Goal: Complete application form

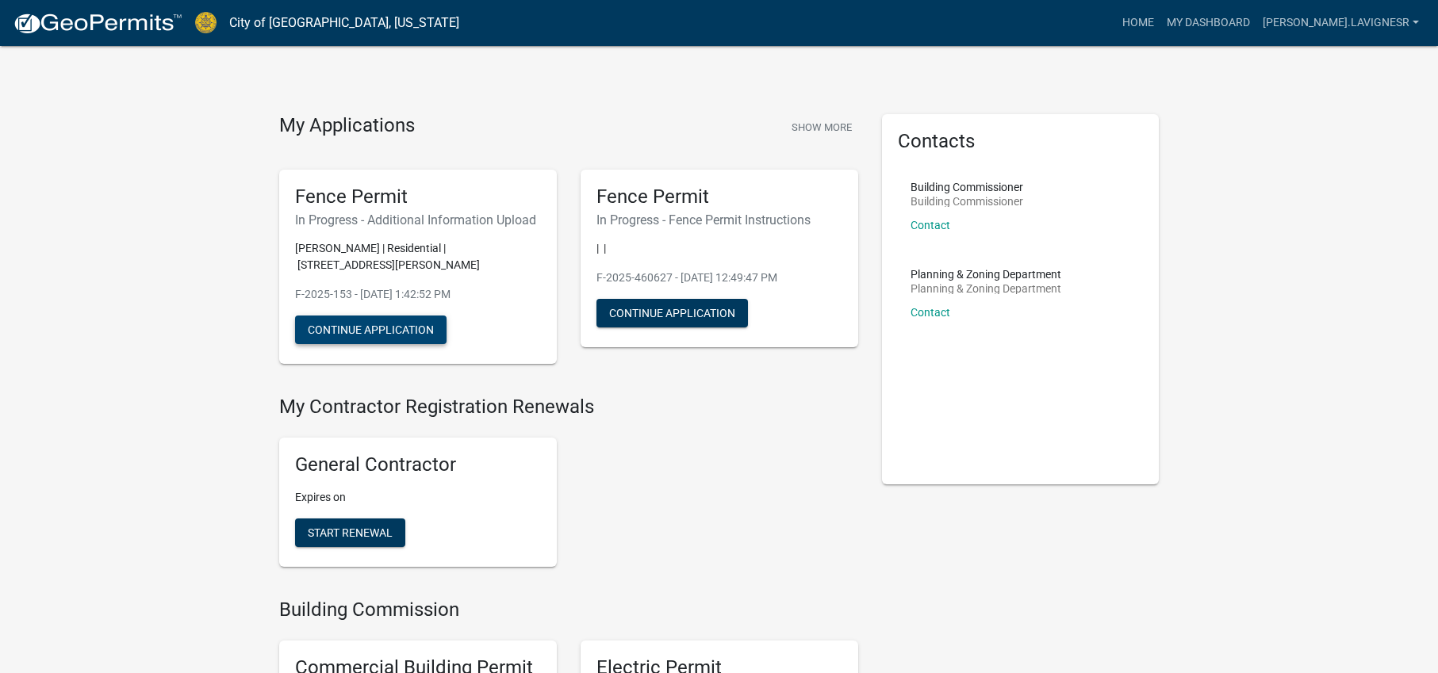
click at [364, 335] on button "Continue Application" at bounding box center [370, 330] width 151 height 29
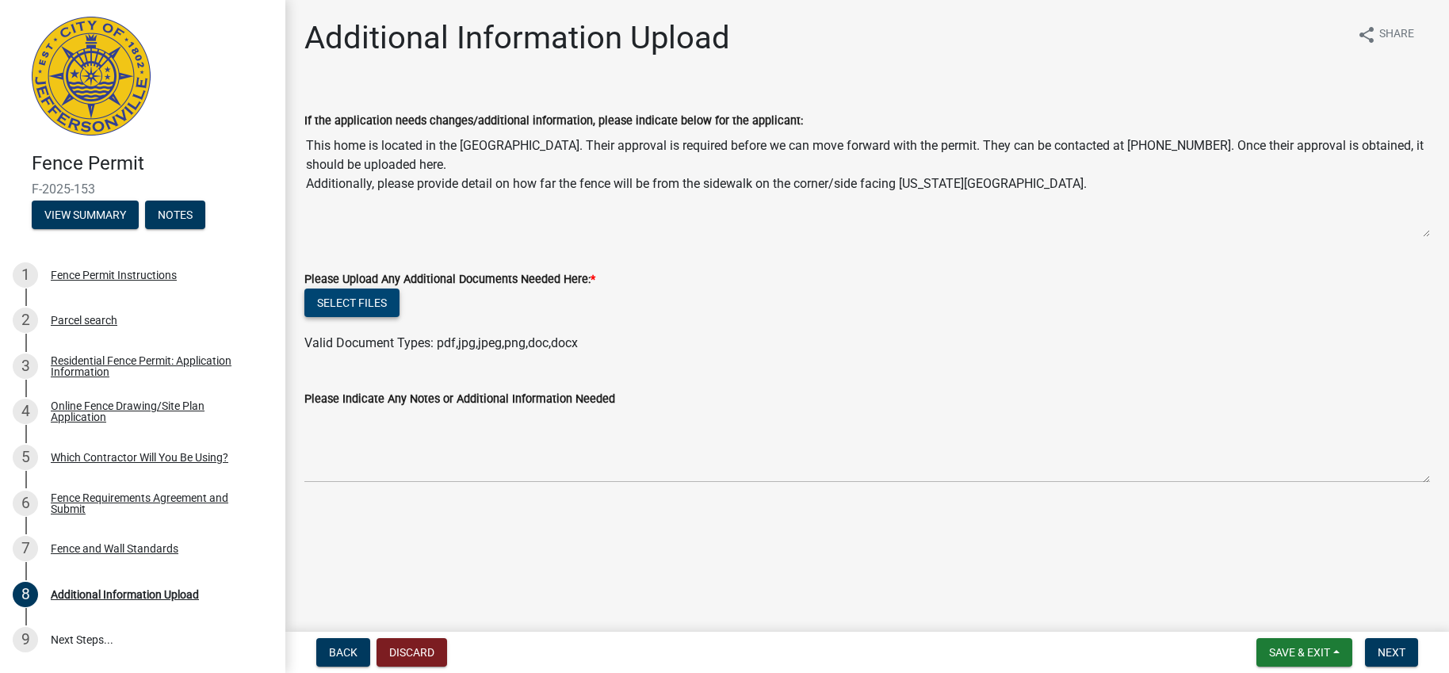
click at [363, 308] on button "Select files" at bounding box center [351, 303] width 95 height 29
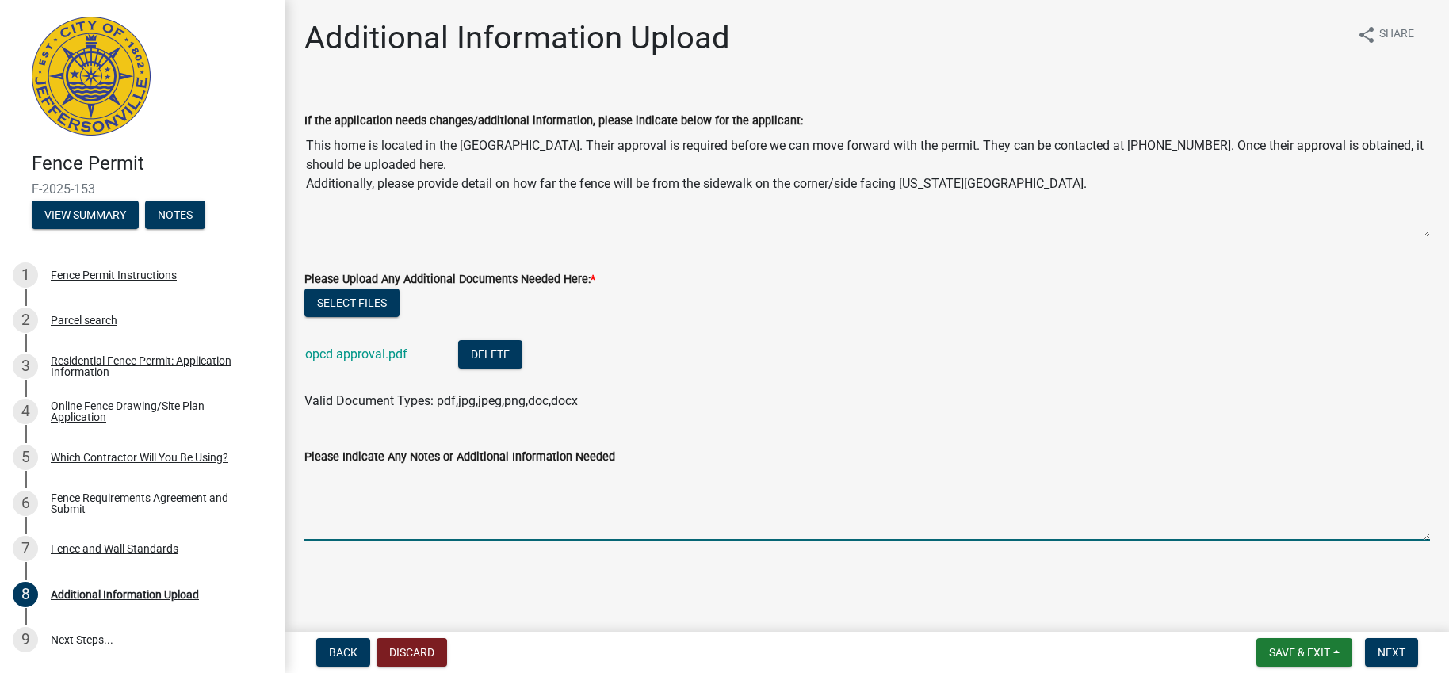
click at [325, 532] on textarea "Please Indicate Any Notes or Additional Information Needed" at bounding box center [867, 503] width 1126 height 75
type textarea "Oak Park Conservancy District Preapproval form."
click at [1282, 654] on span "Save & Exit" at bounding box center [1299, 652] width 61 height 13
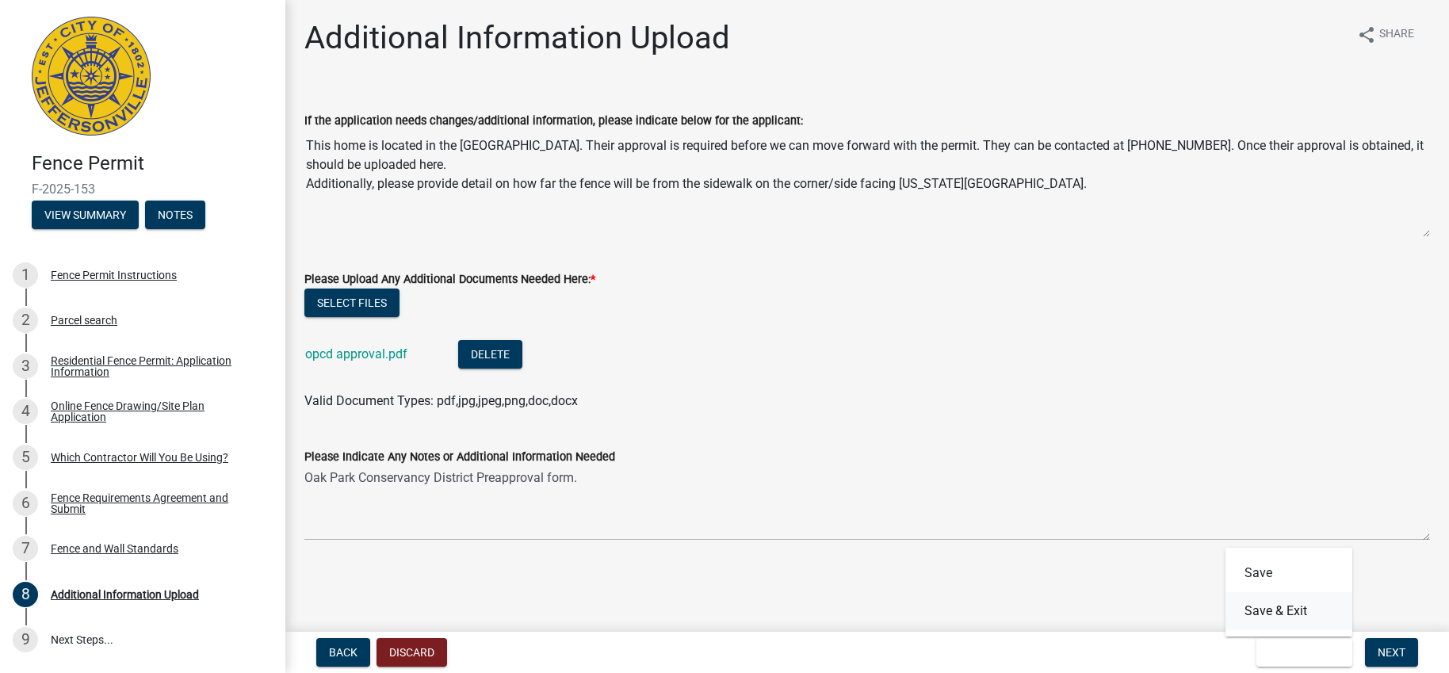
click at [1281, 614] on button "Save & Exit" at bounding box center [1289, 611] width 127 height 38
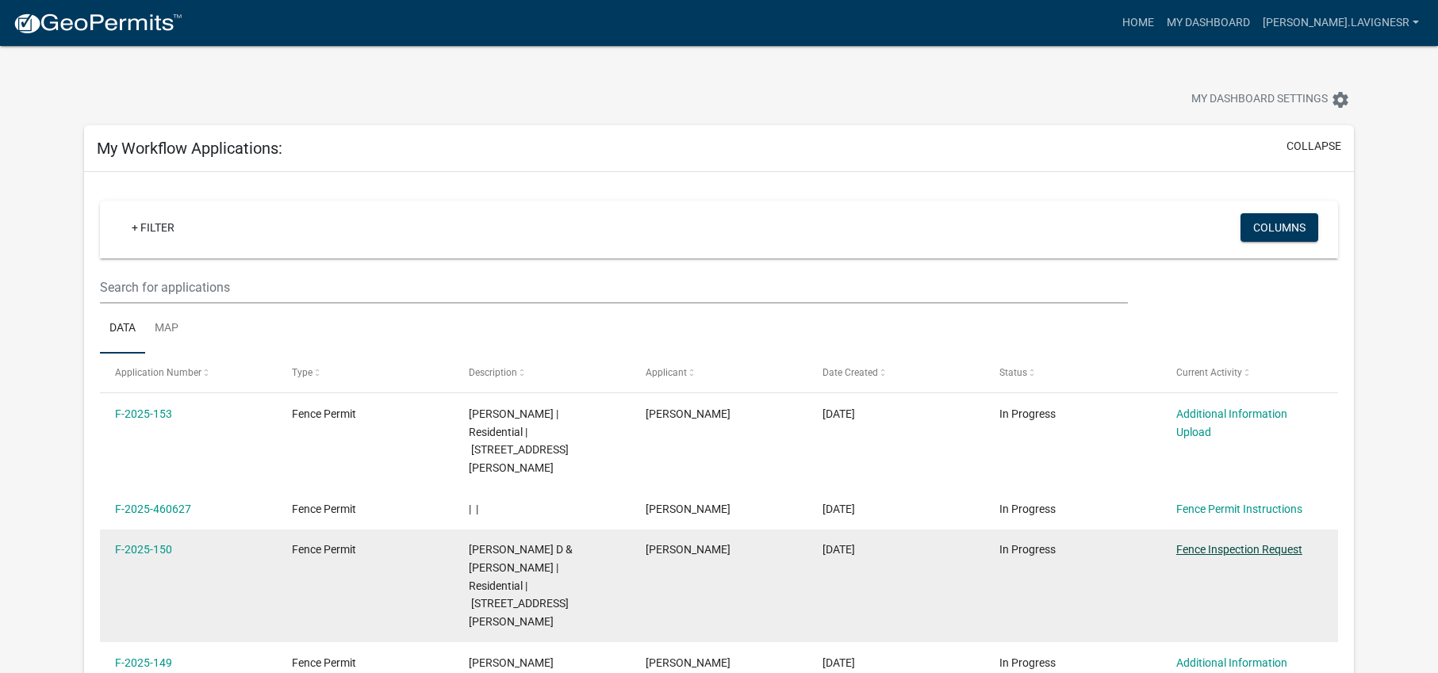
click at [1219, 543] on link "Fence Inspection Request" at bounding box center [1239, 549] width 126 height 13
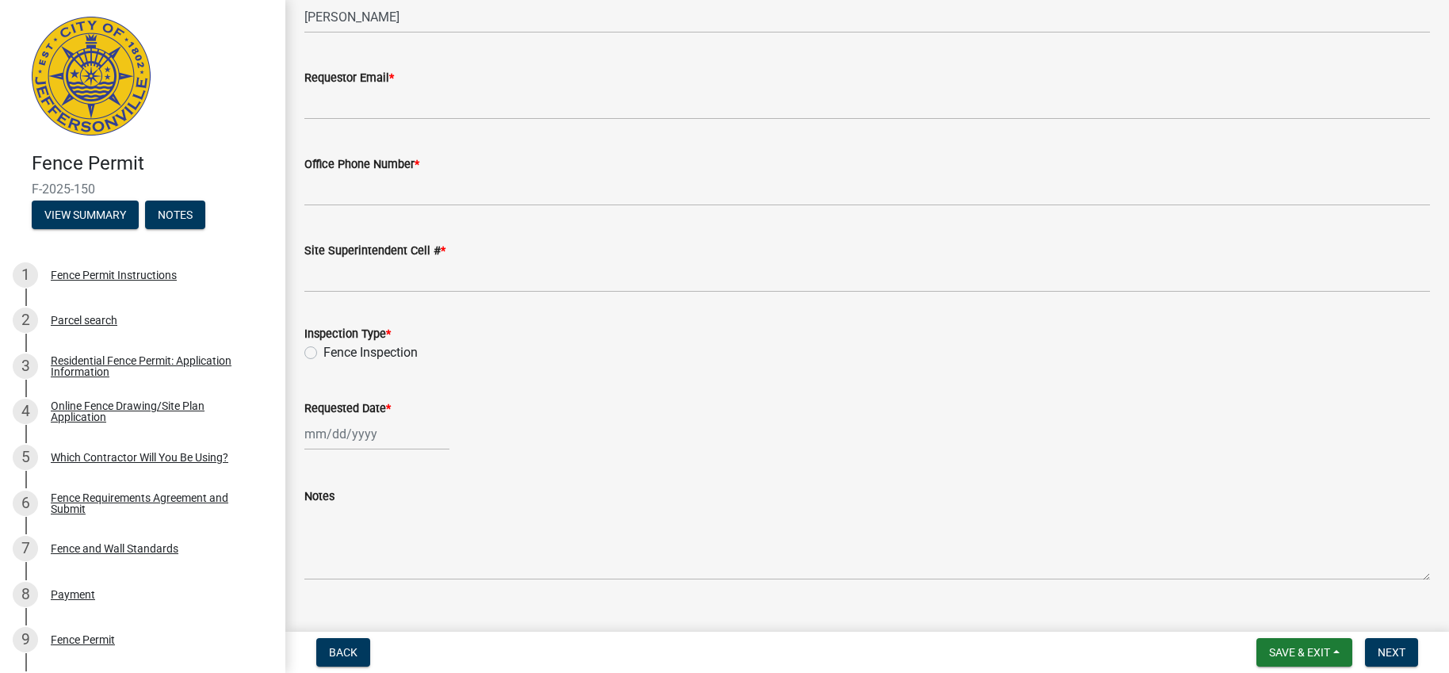
scroll to position [159, 0]
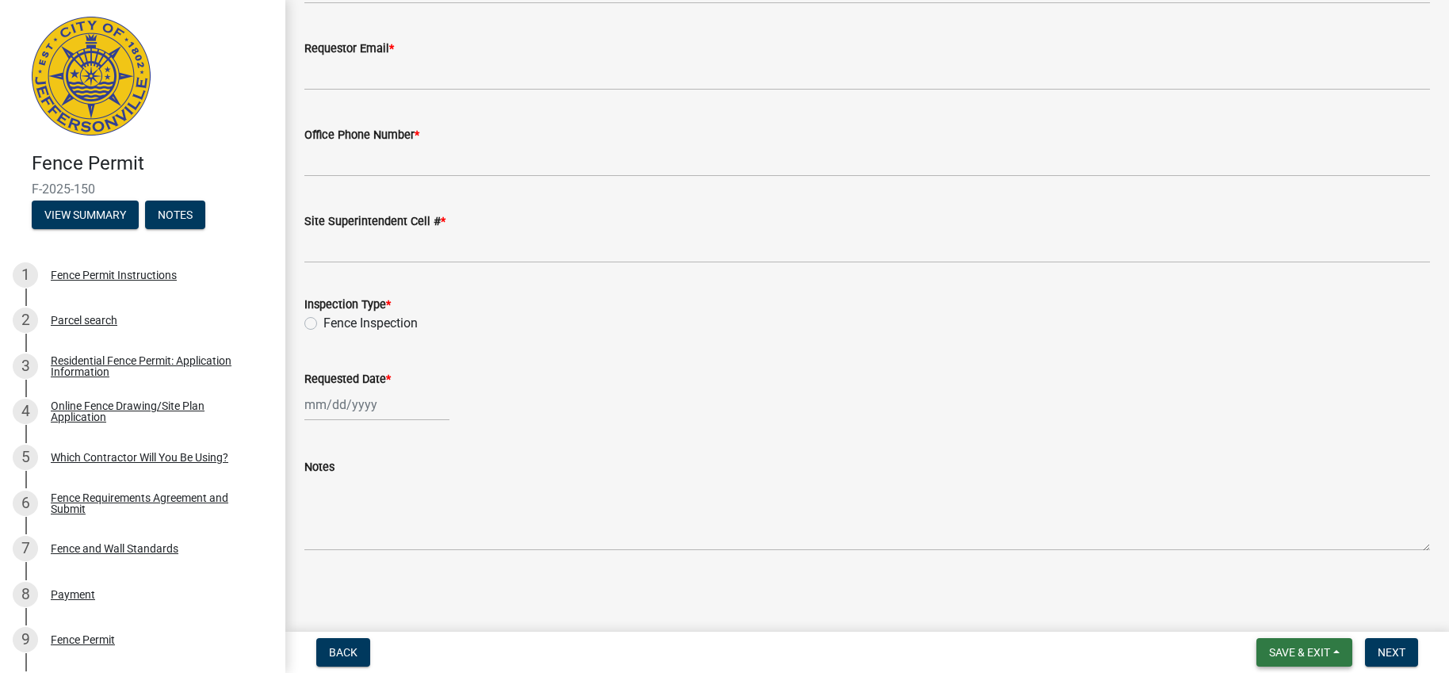
click at [1332, 655] on button "Save & Exit" at bounding box center [1305, 652] width 96 height 29
click at [350, 647] on span "Back" at bounding box center [343, 652] width 29 height 13
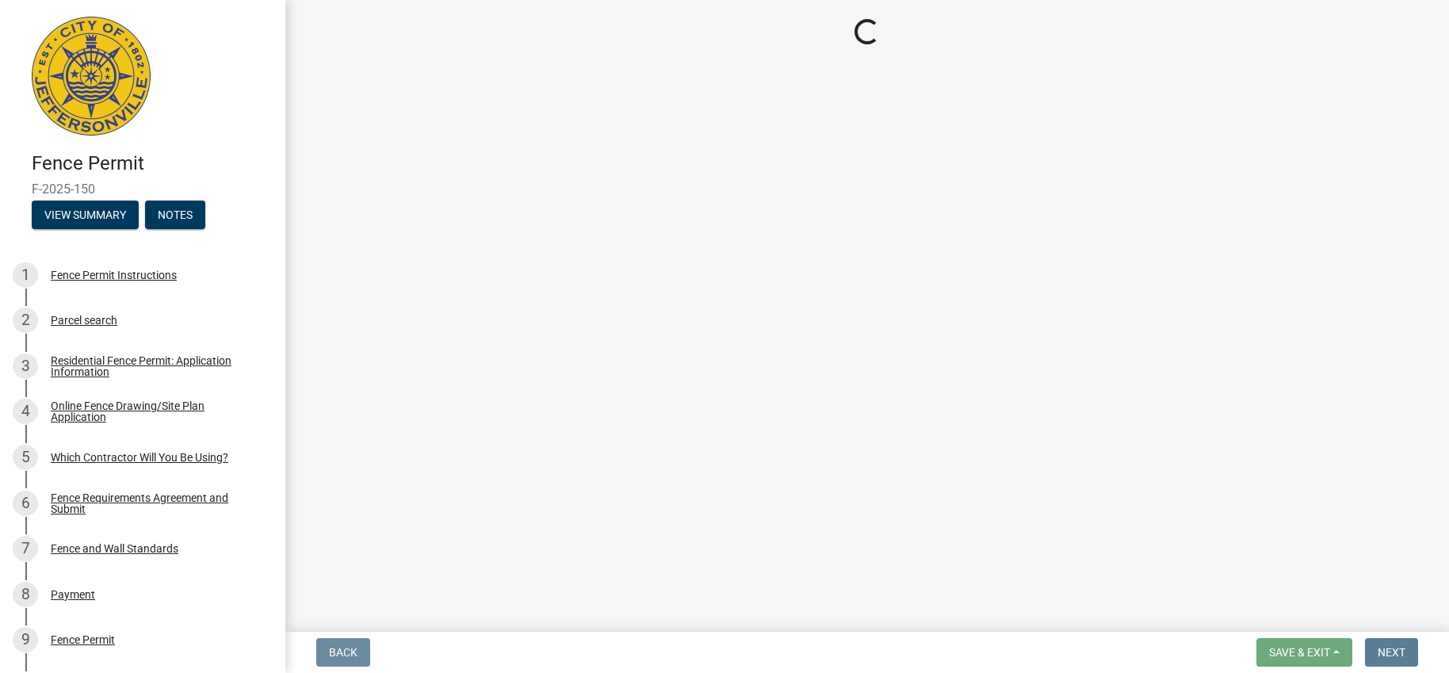
scroll to position [0, 0]
